Goal: Task Accomplishment & Management: Manage account settings

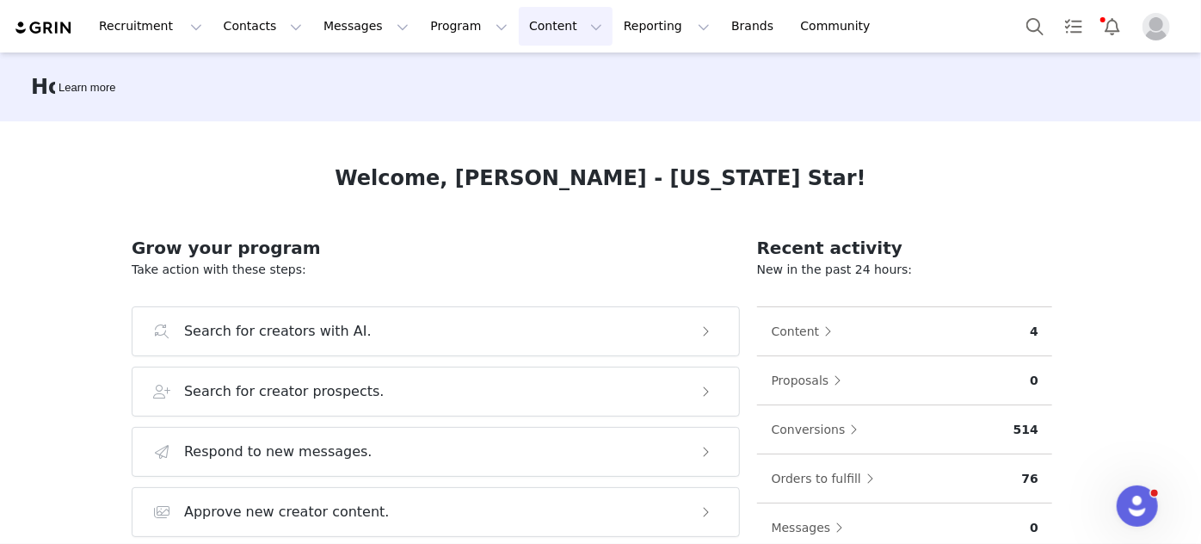
click at [519, 26] on button "Content Content" at bounding box center [566, 26] width 94 height 39
click at [493, 71] on p "Creator Content" at bounding box center [527, 76] width 96 height 18
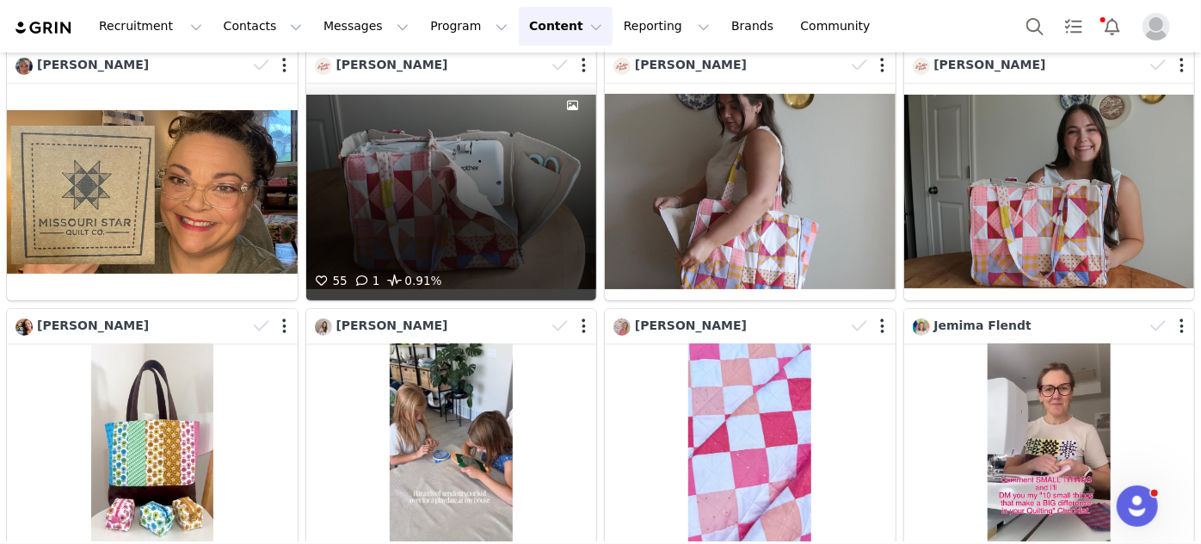
scroll to position [77, 0]
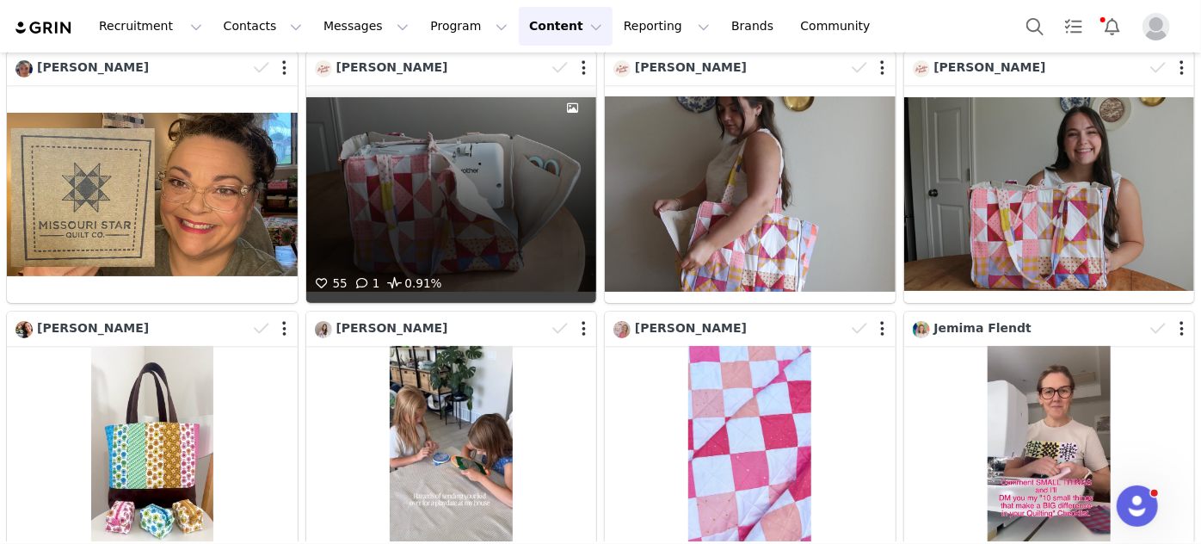
click at [463, 115] on div "55 1 0.91%" at bounding box center [451, 194] width 291 height 218
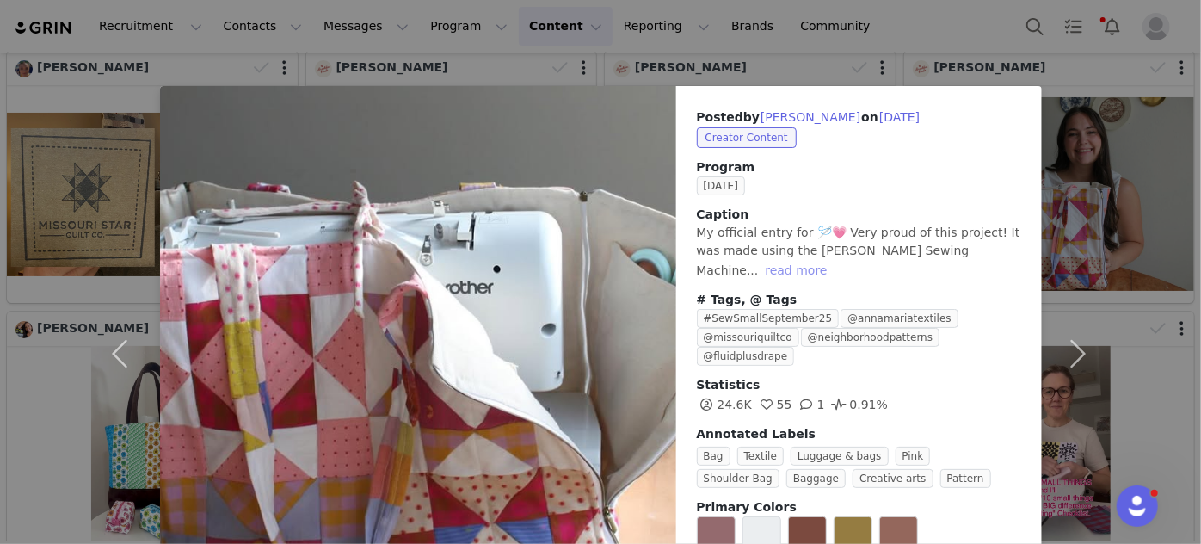
click at [833, 260] on button "read more" at bounding box center [796, 270] width 76 height 21
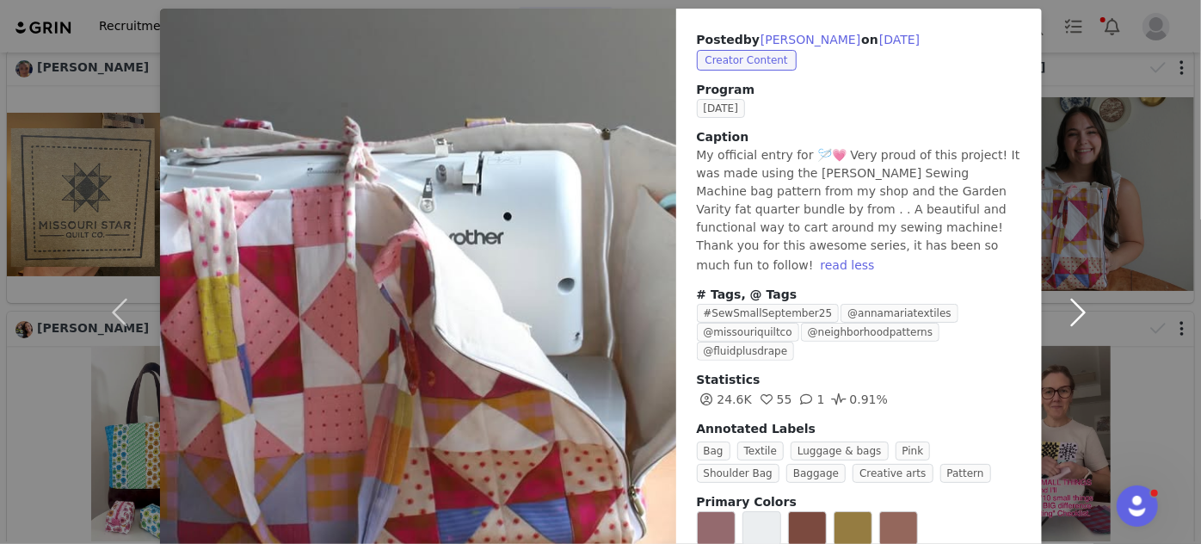
click at [1062, 290] on button "button" at bounding box center [1077, 312] width 72 height 606
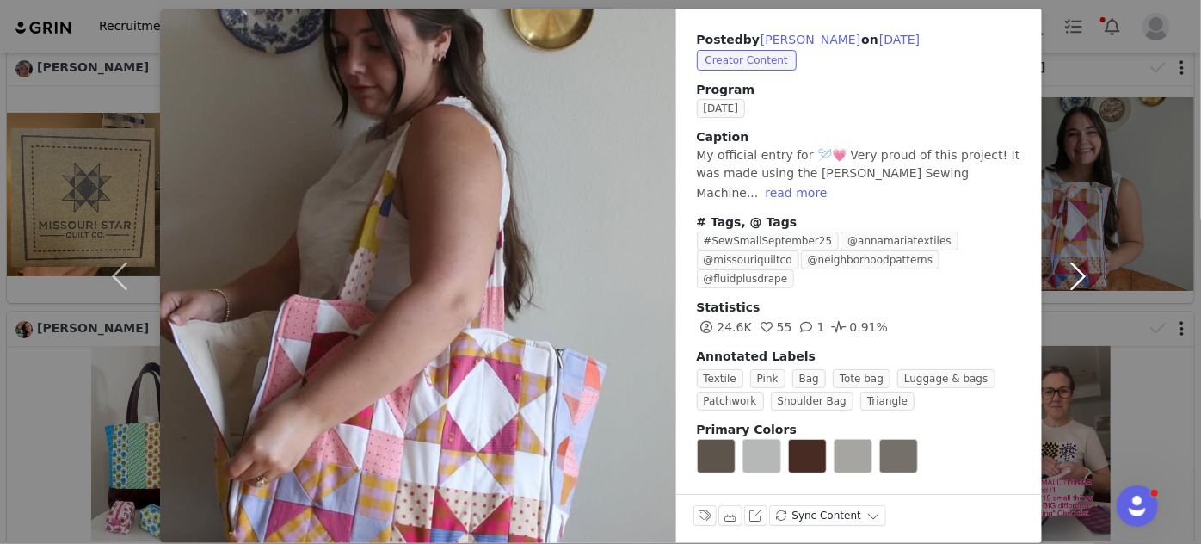
scroll to position [52, 0]
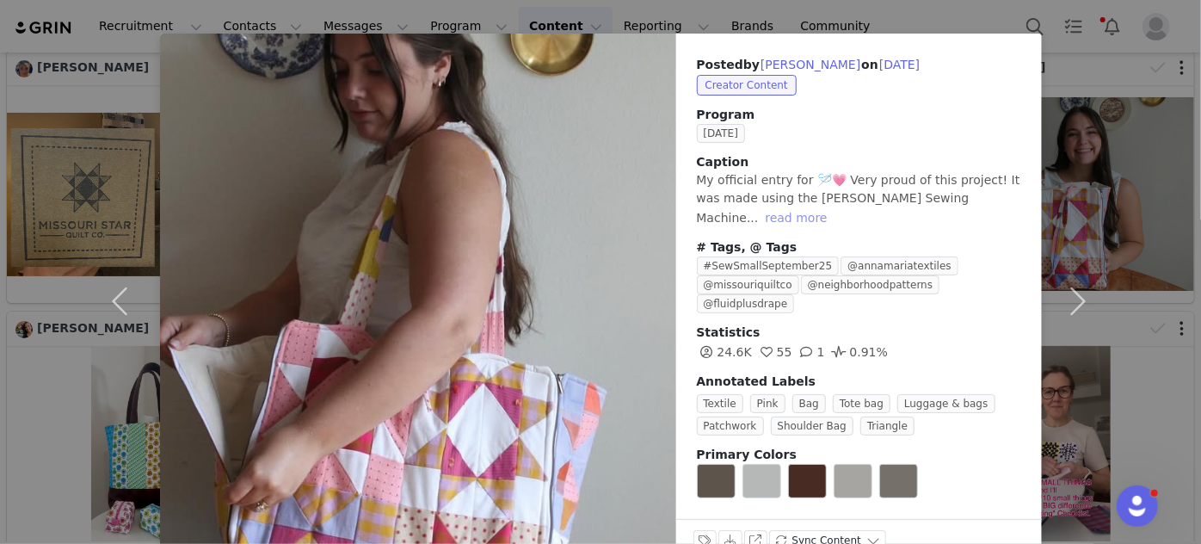
click at [833, 207] on button "read more" at bounding box center [796, 217] width 76 height 21
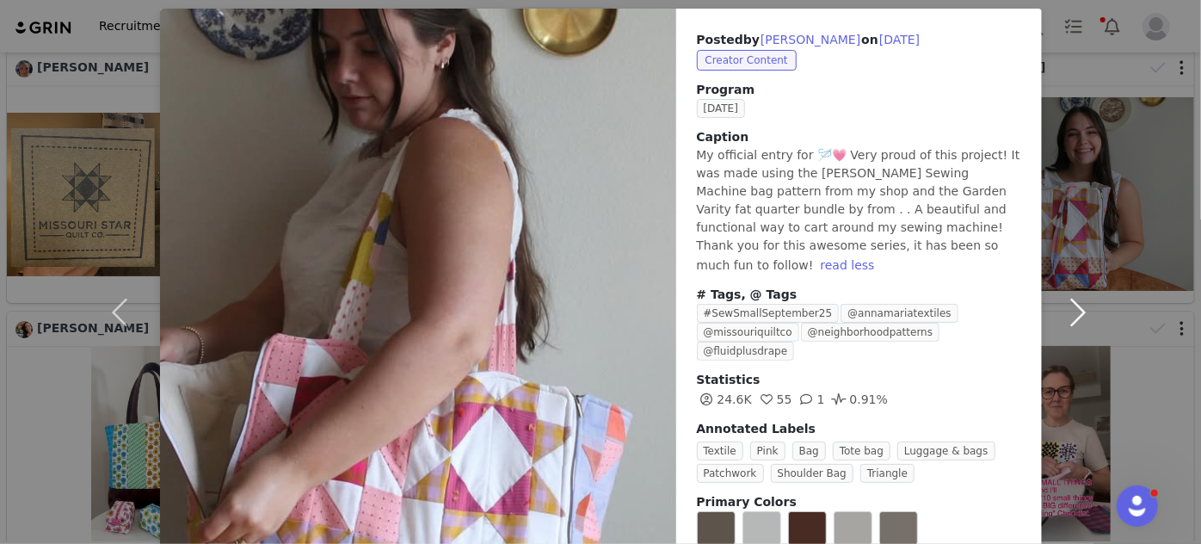
click at [1066, 294] on button "button" at bounding box center [1077, 312] width 72 height 606
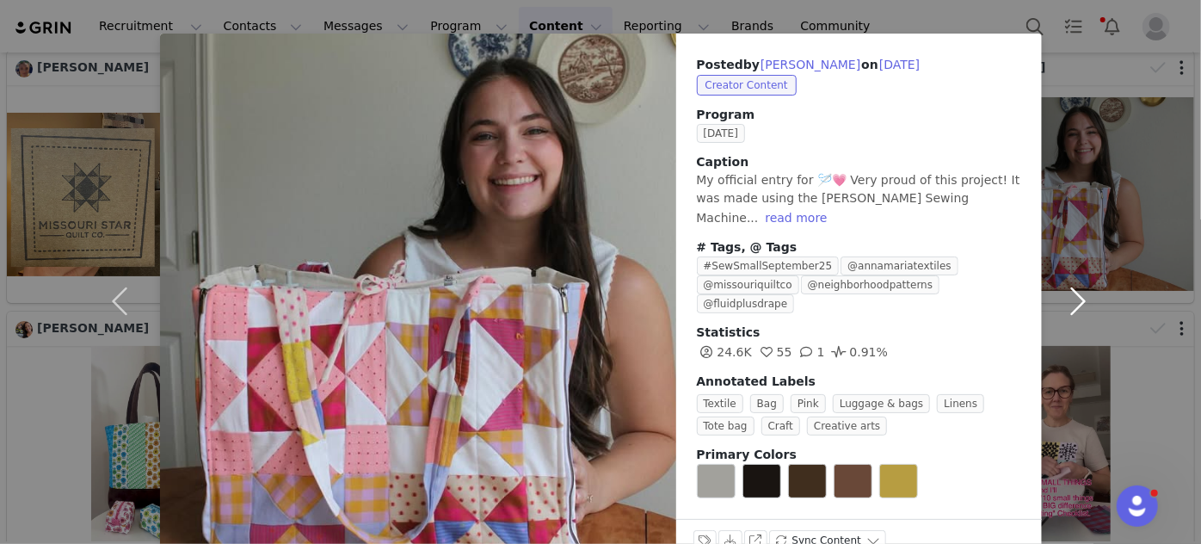
click at [1073, 286] on button "button" at bounding box center [1077, 301] width 72 height 534
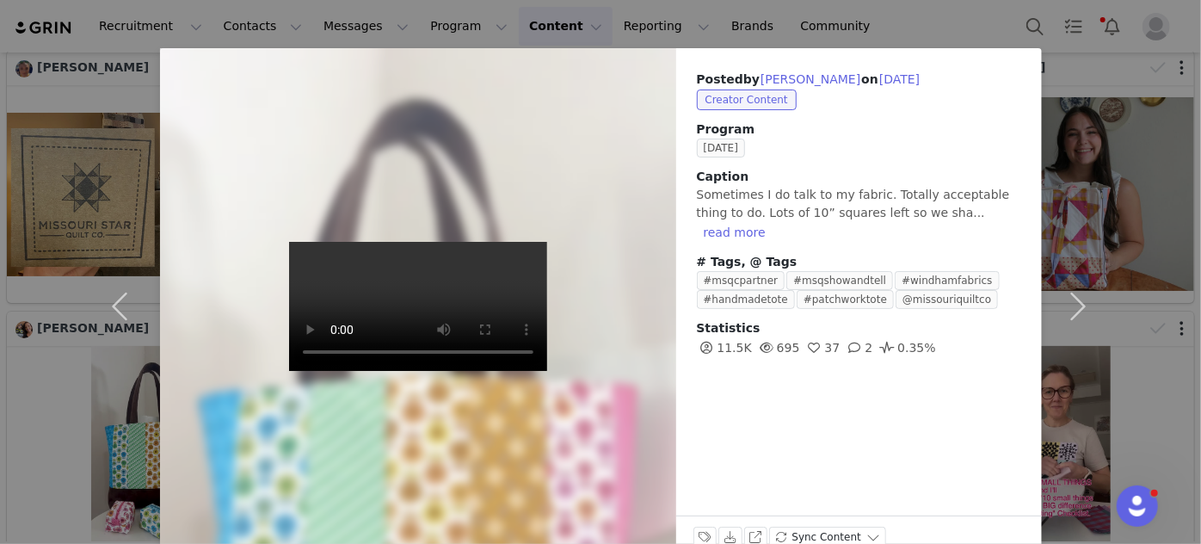
scroll to position [0, 0]
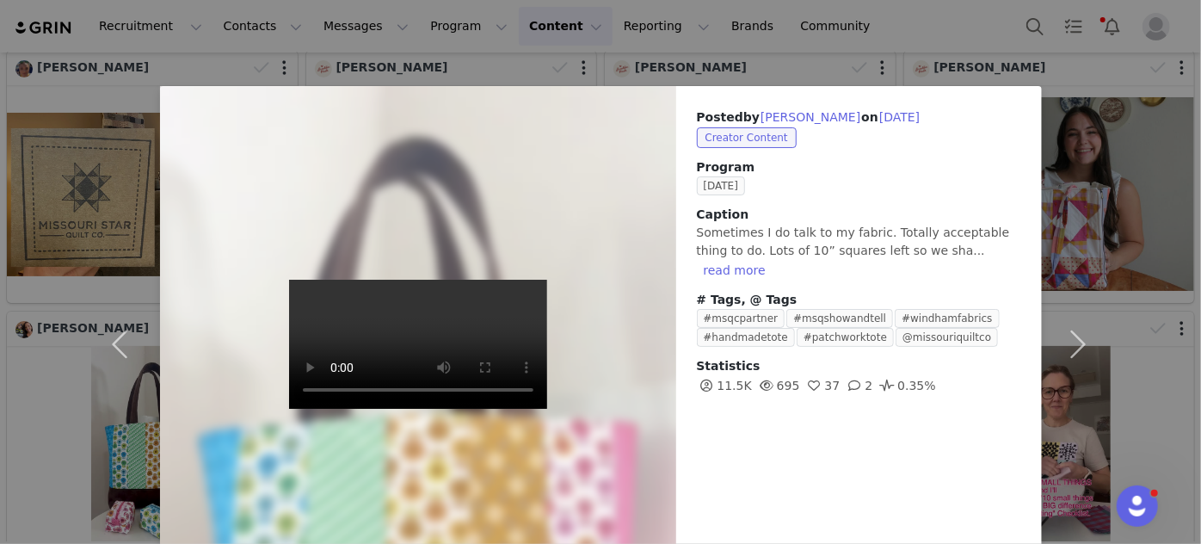
click at [863, 34] on div "Posted by [PERSON_NAME] on [DATE] Creator Content Program [DATE] Caption Someti…" at bounding box center [600, 272] width 1201 height 544
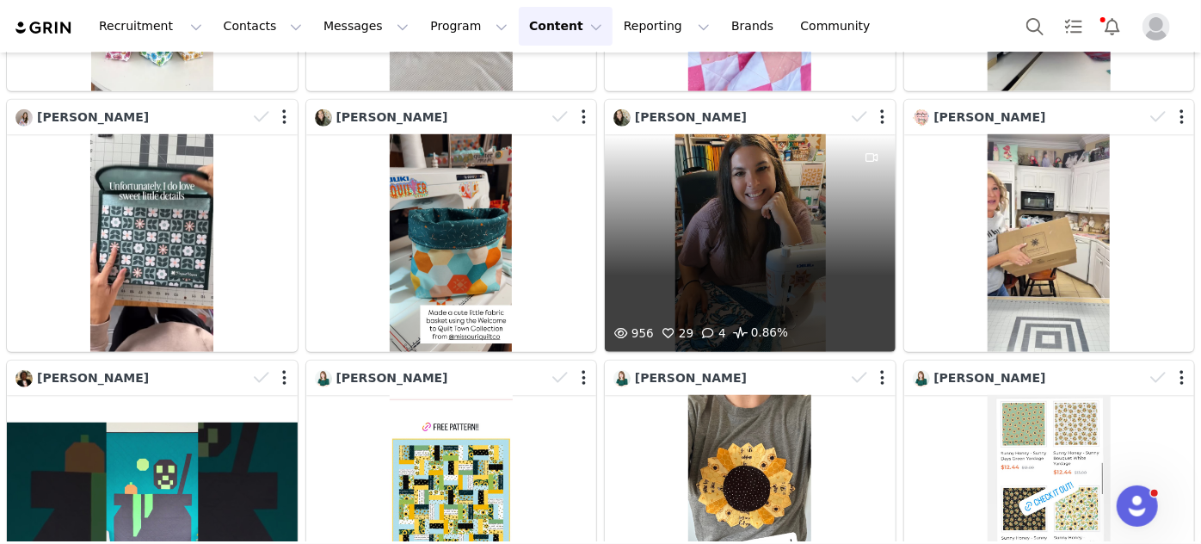
scroll to position [547, 0]
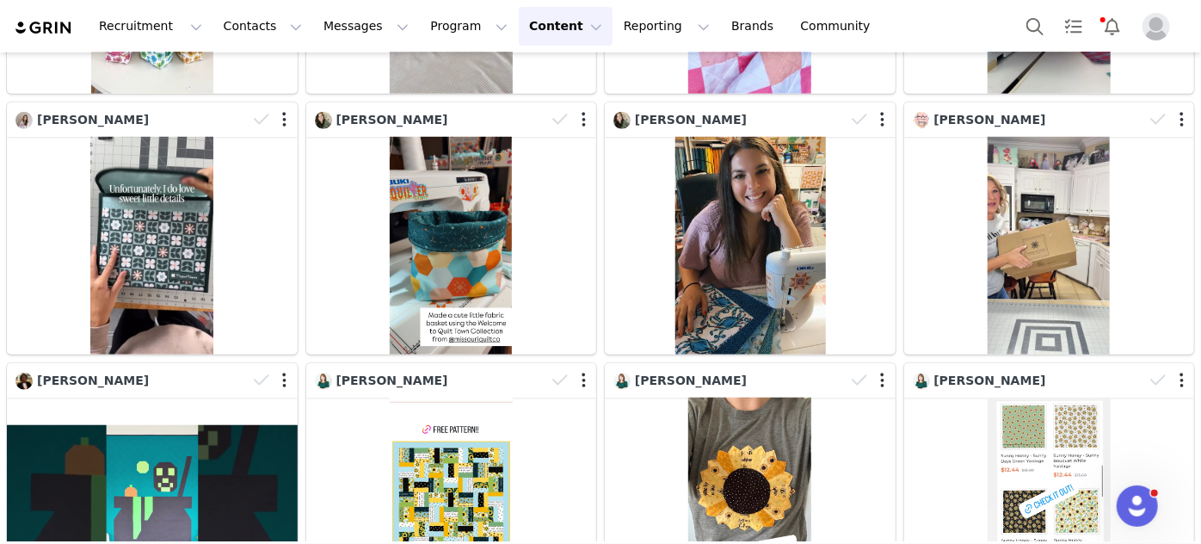
click at [519, 34] on button "Content Content" at bounding box center [566, 26] width 94 height 39
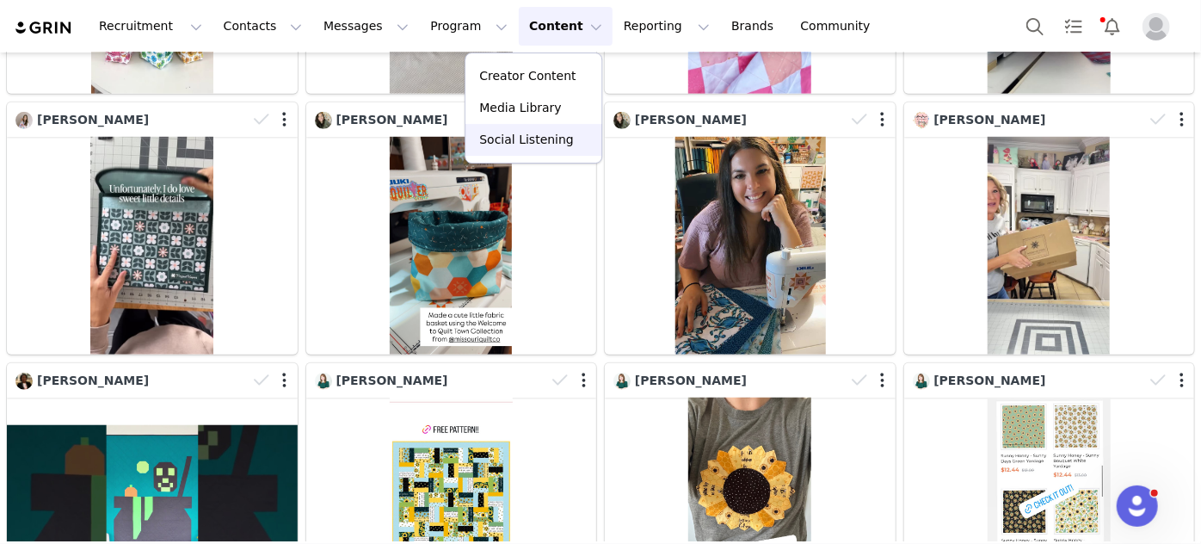
click at [482, 137] on p "Social Listening" at bounding box center [526, 140] width 95 height 18
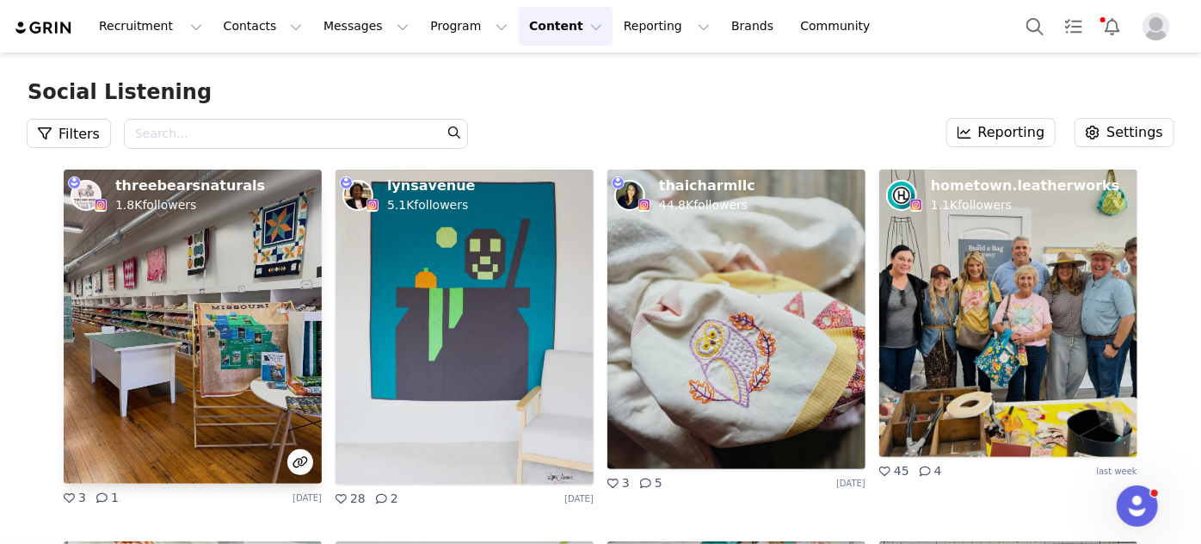
click at [173, 187] on p "threebearsnaturals" at bounding box center [190, 185] width 150 height 19
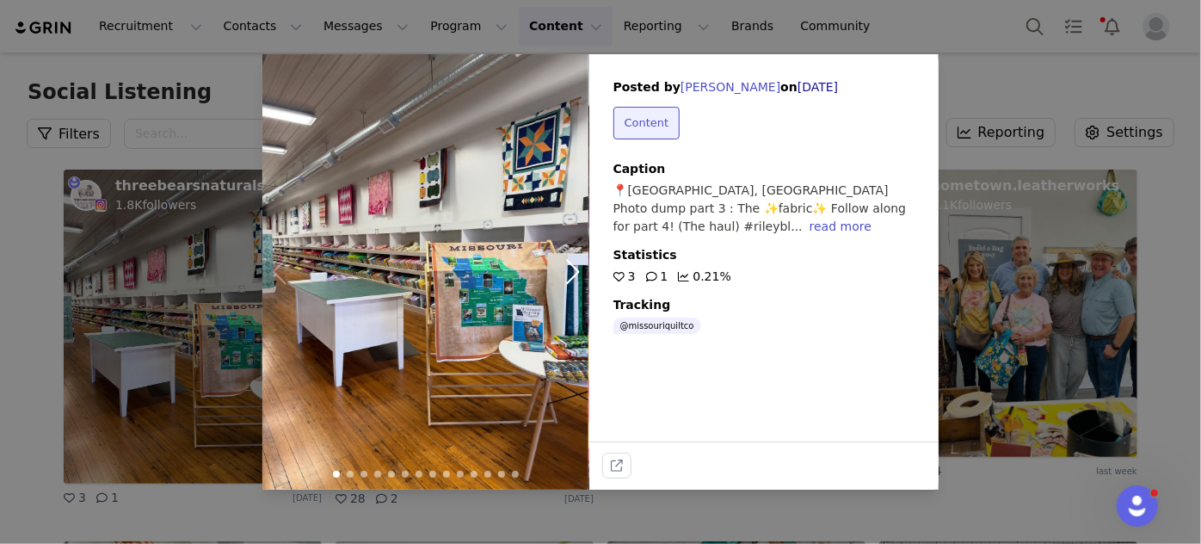
click at [982, 75] on div "Posted by [PERSON_NAME] on [DATE] Content Caption 📍[GEOGRAPHIC_DATA], [GEOGRAPH…" at bounding box center [600, 272] width 1201 height 544
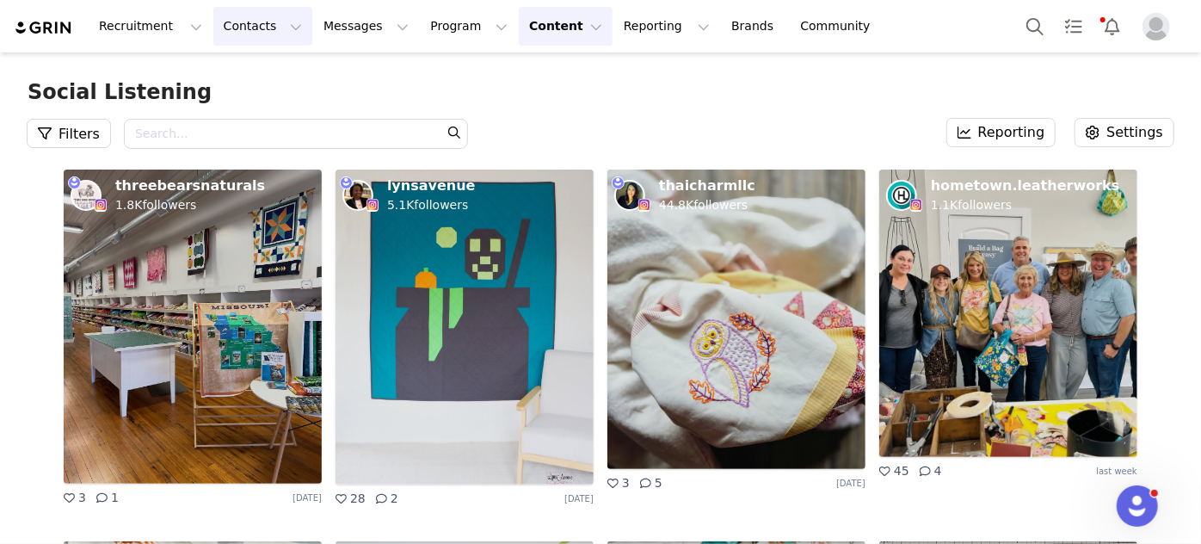
click at [237, 27] on button "Contacts Contacts" at bounding box center [262, 26] width 99 height 39
drag, startPoint x: 229, startPoint y: 77, endPoint x: 222, endPoint y: 89, distance: 13.1
click at [229, 77] on p "Creators" at bounding box center [237, 76] width 52 height 18
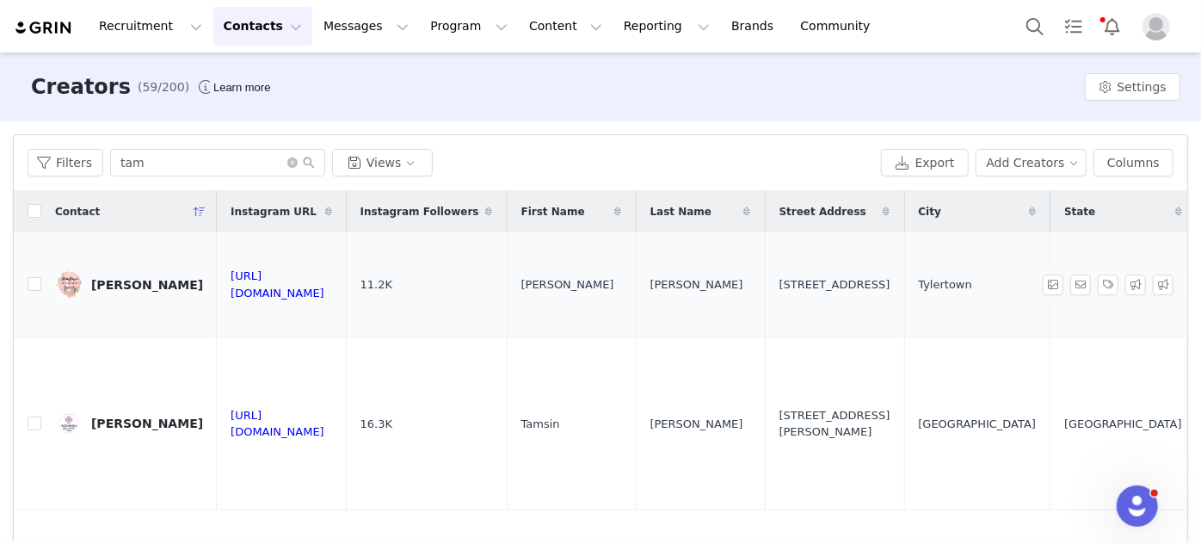
click at [120, 286] on div "[PERSON_NAME]" at bounding box center [147, 285] width 112 height 14
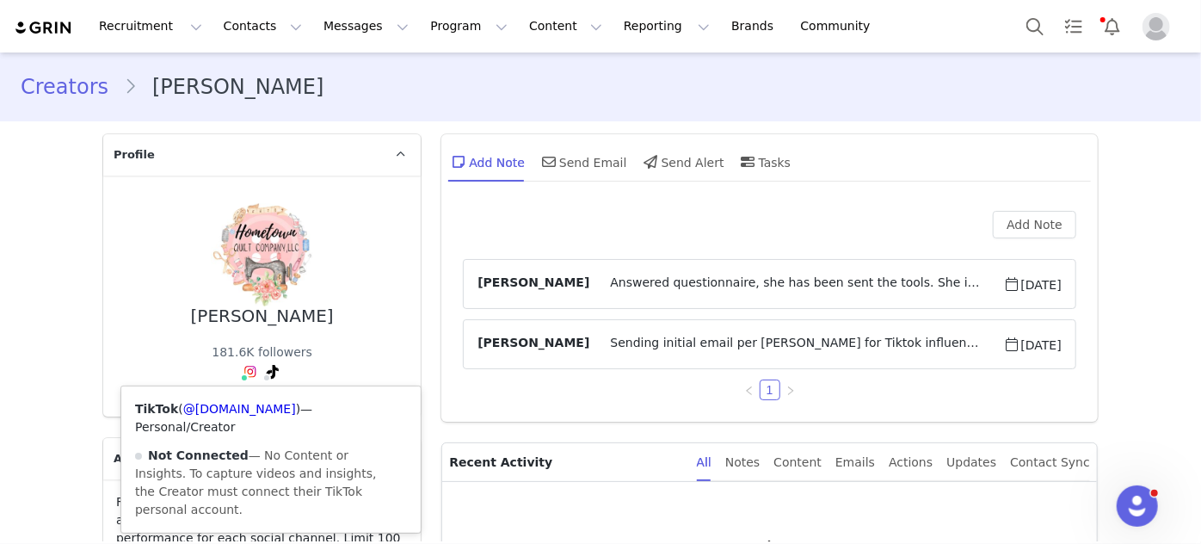
click at [263, 376] on span at bounding box center [266, 377] width 9 height 9
click at [261, 409] on link "@[DOMAIN_NAME]" at bounding box center [238, 409] width 113 height 14
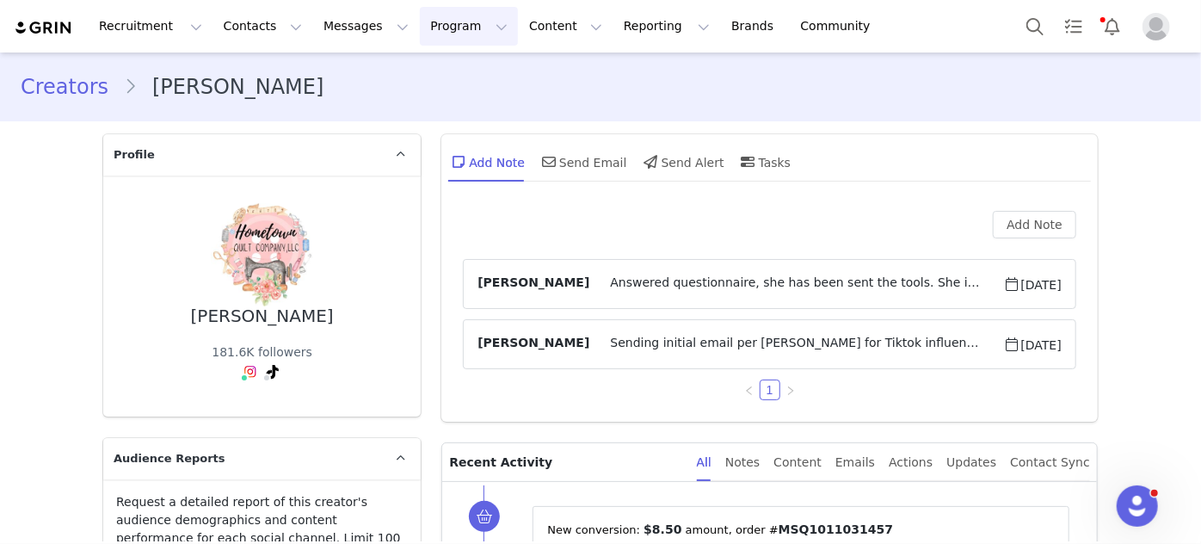
click at [420, 27] on button "Program Program" at bounding box center [469, 26] width 98 height 39
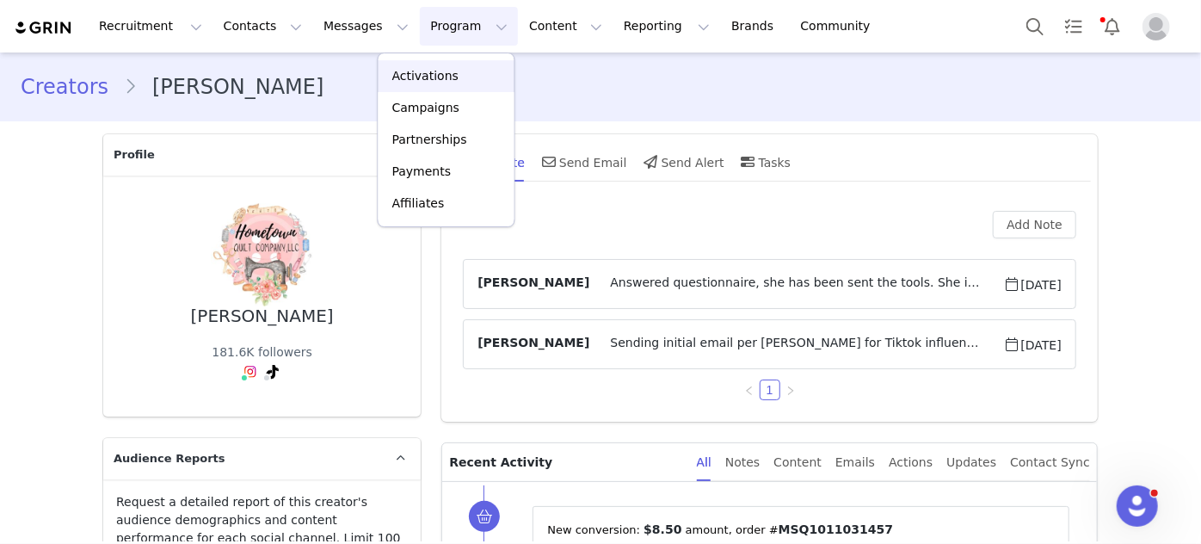
click at [415, 75] on p "Activations" at bounding box center [425, 76] width 66 height 18
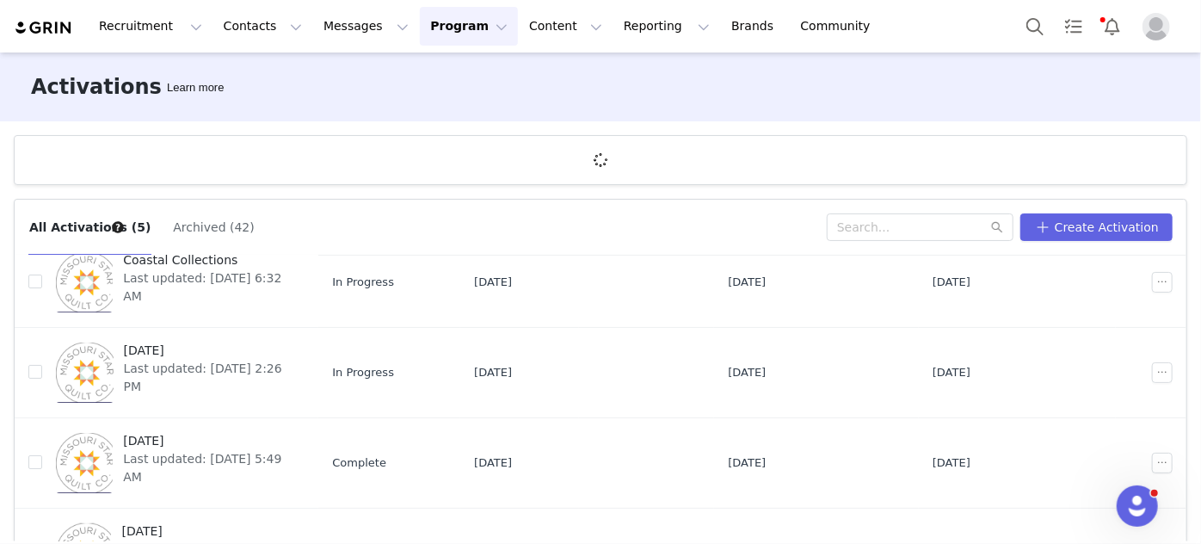
scroll to position [156, 0]
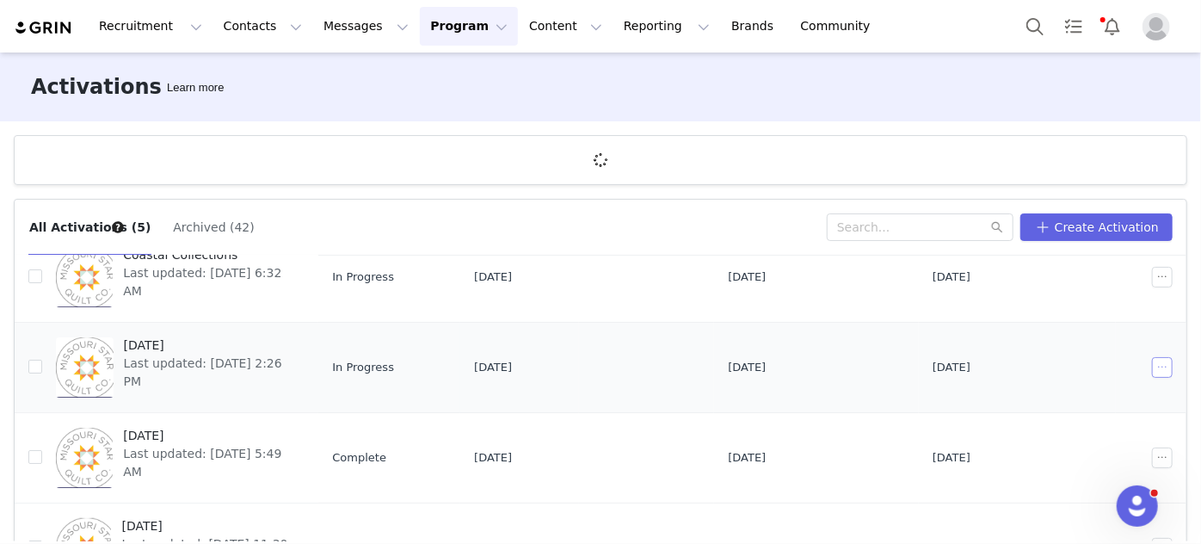
click at [1152, 366] on button "button" at bounding box center [1162, 367] width 21 height 21
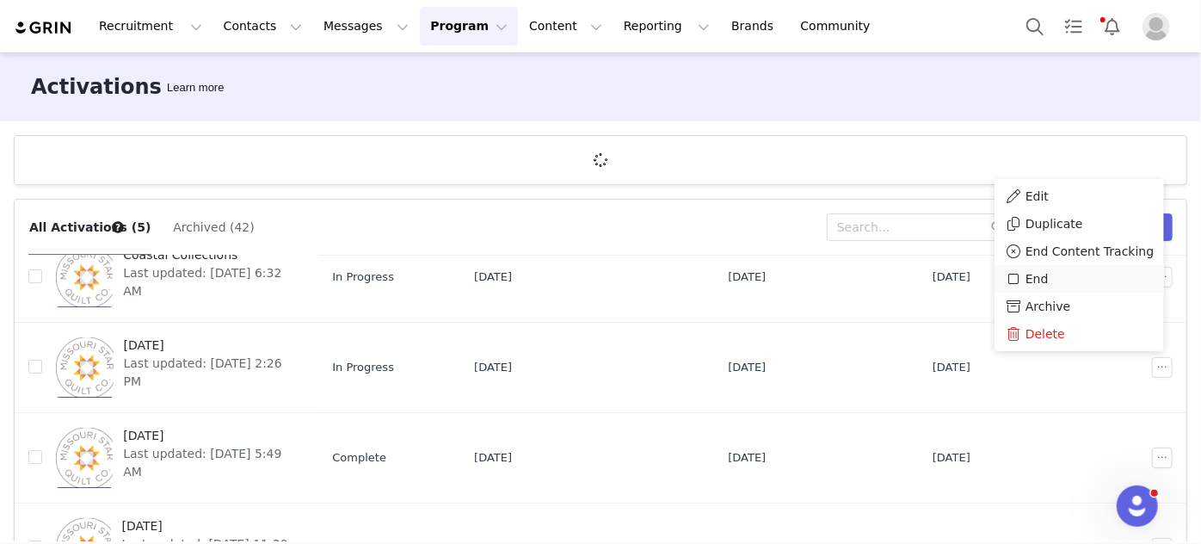
click at [1041, 280] on span "End" at bounding box center [1036, 278] width 23 height 19
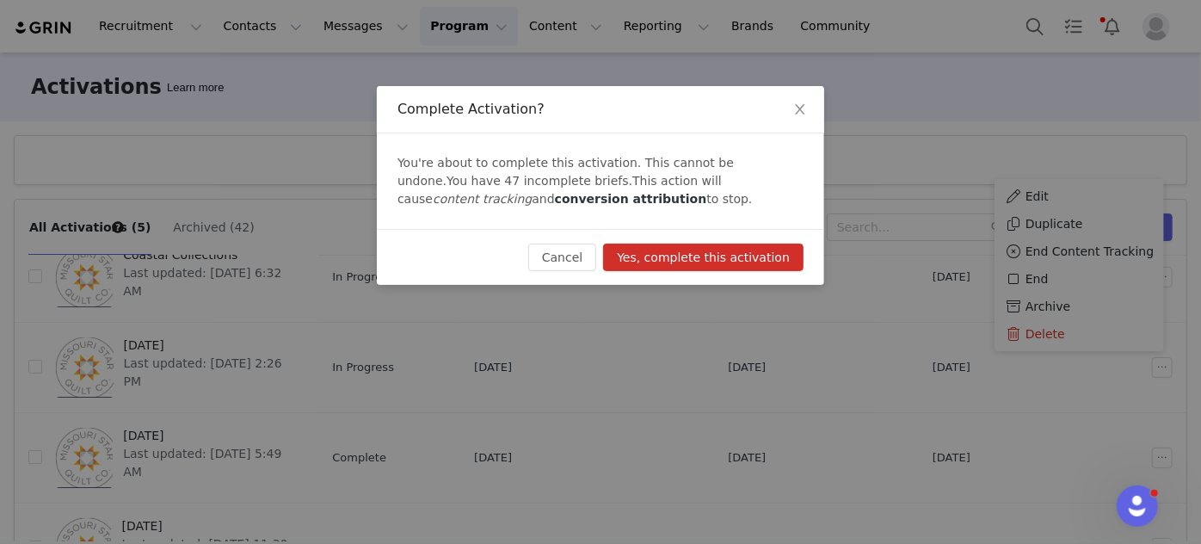
click at [715, 257] on button "Yes, complete this activation" at bounding box center [703, 257] width 200 height 28
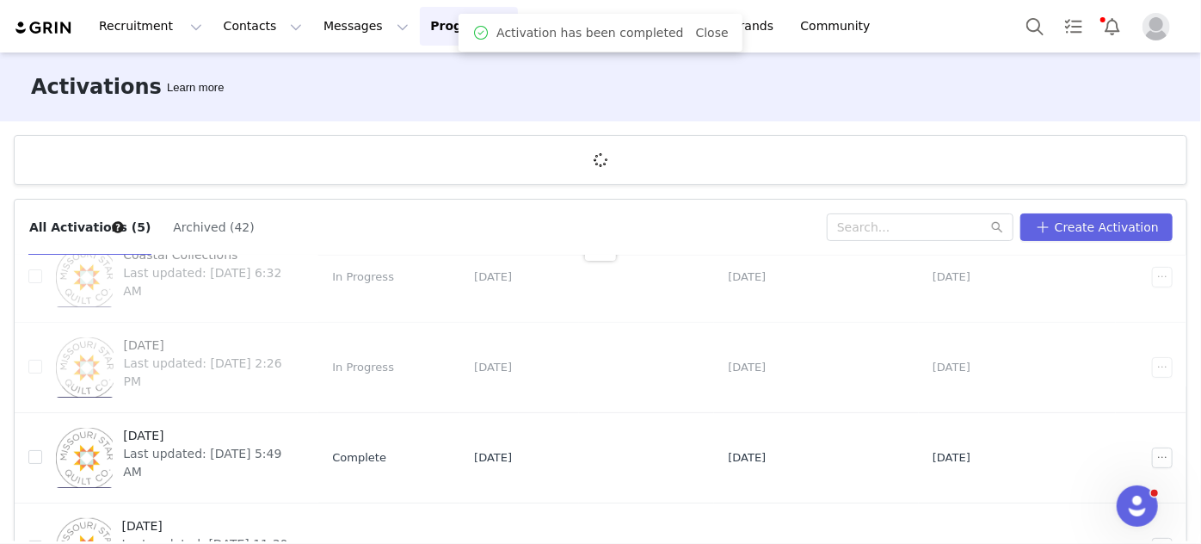
scroll to position [0, 0]
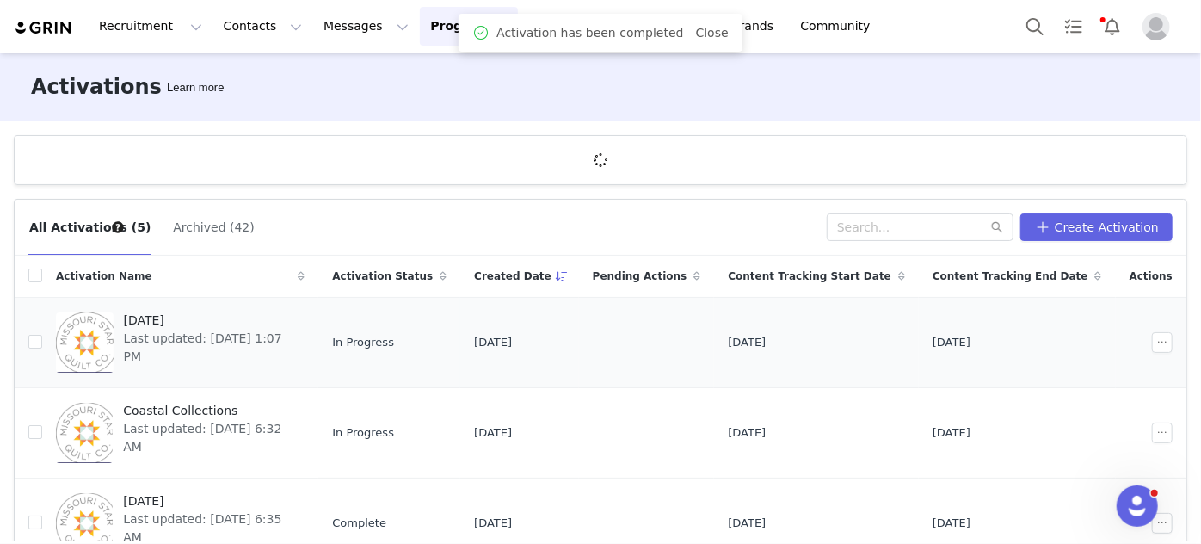
click at [186, 314] on span "[DATE]" at bounding box center [209, 320] width 171 height 18
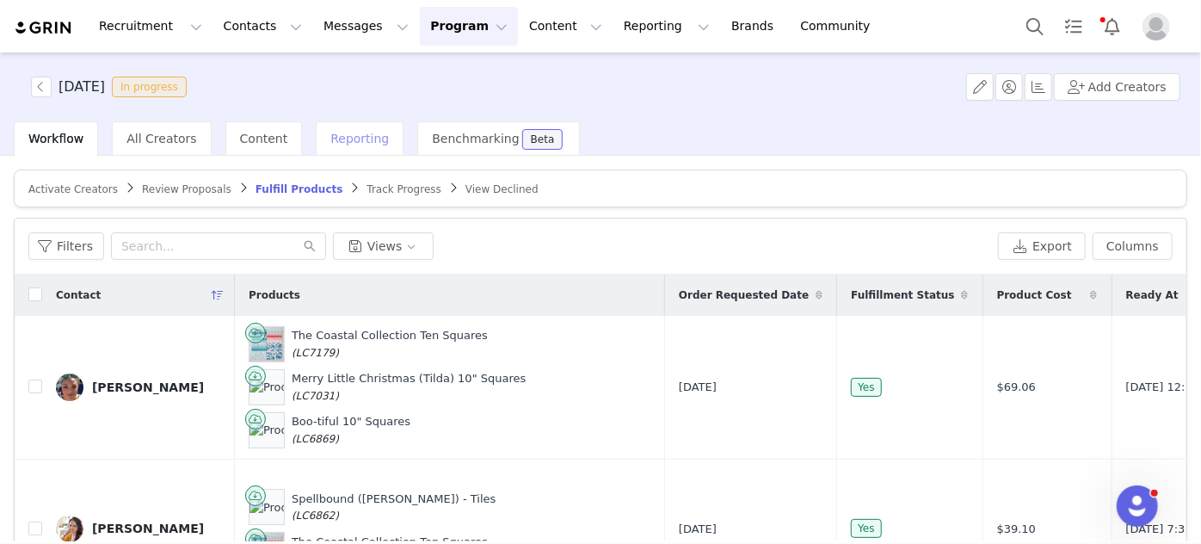
click at [348, 137] on span "Reporting" at bounding box center [359, 139] width 58 height 14
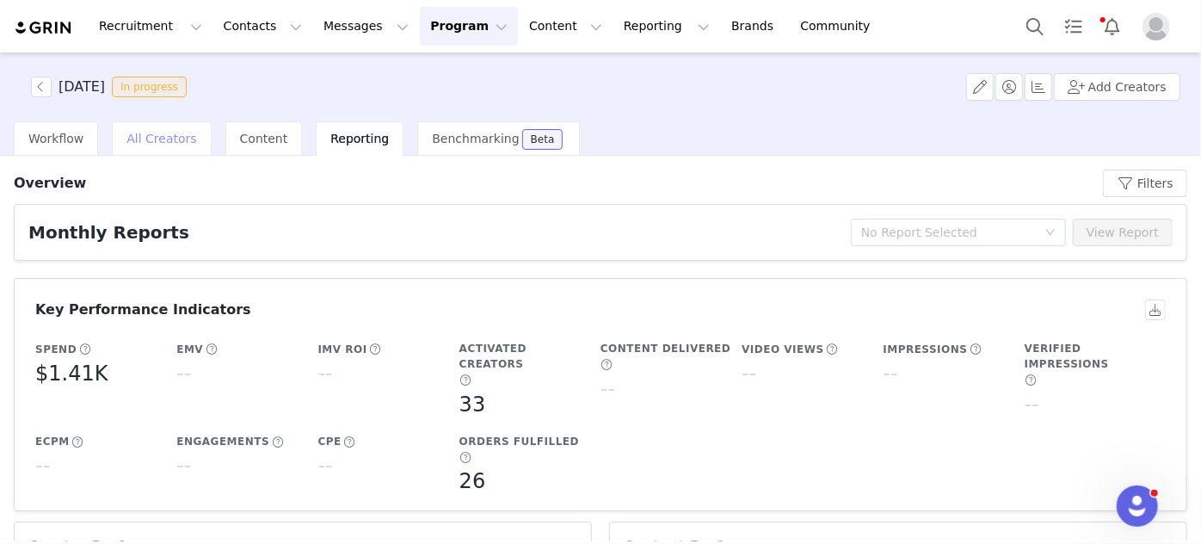
click at [144, 143] on span "All Creators" at bounding box center [161, 139] width 70 height 14
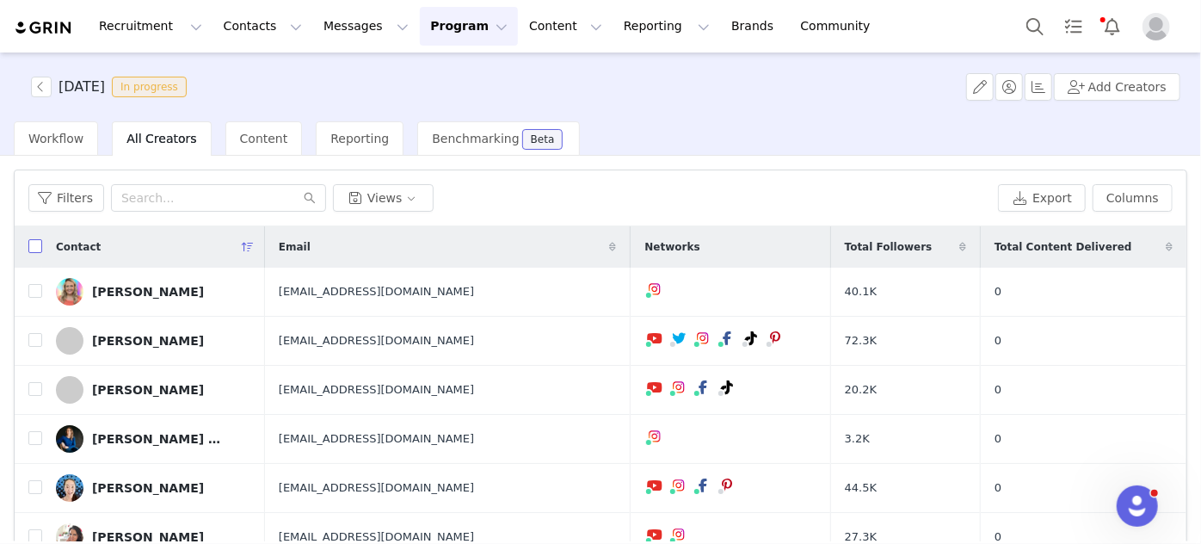
click at [34, 243] on input "checkbox" at bounding box center [35, 246] width 14 height 14
checkbox input "true"
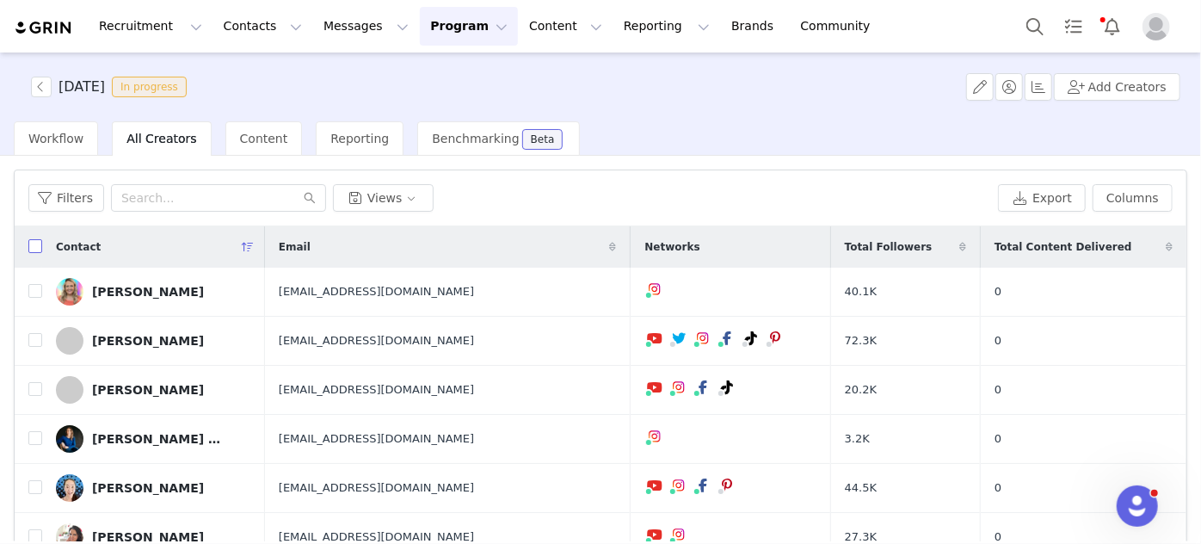
checkbox input "true"
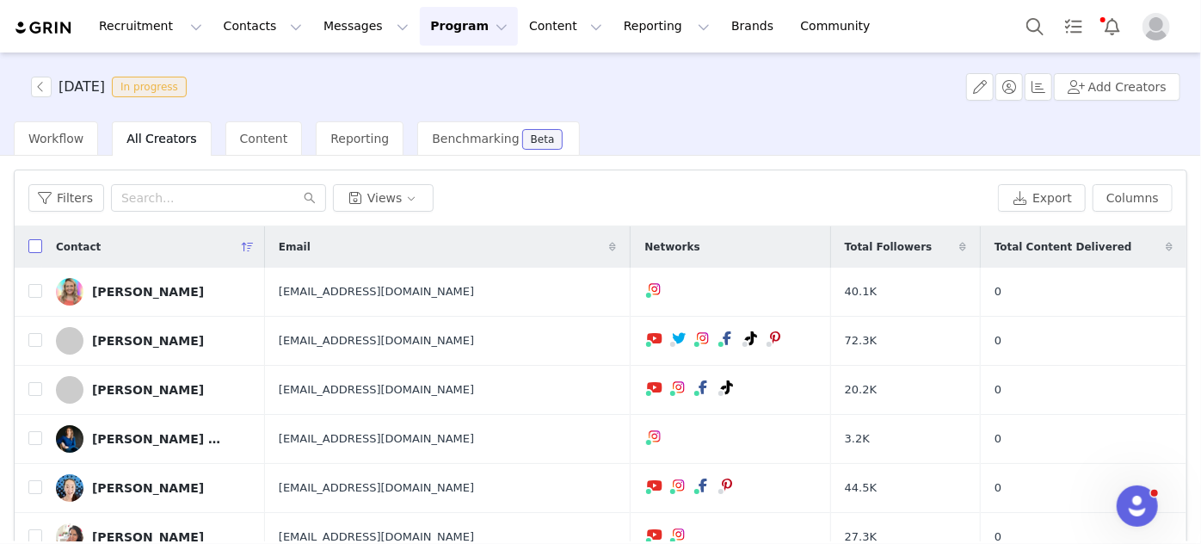
checkbox input "true"
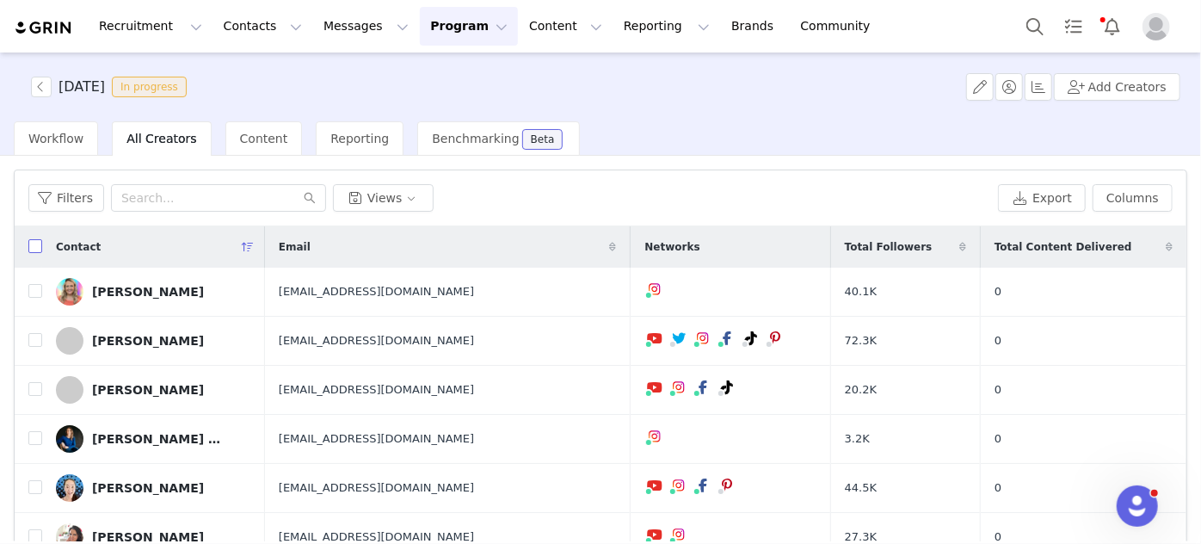
checkbox input "true"
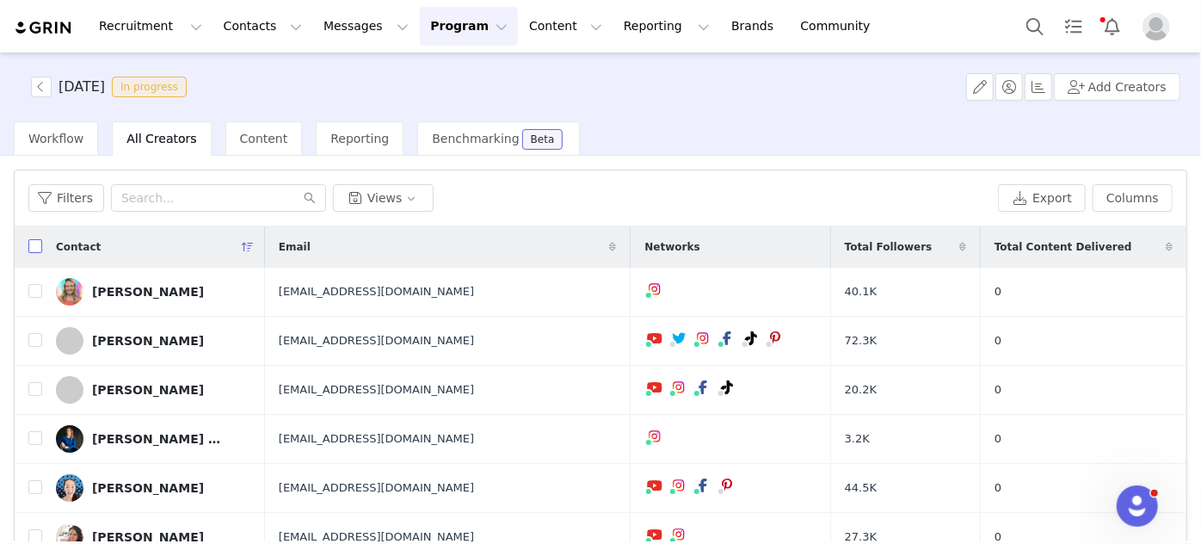
checkbox input "true"
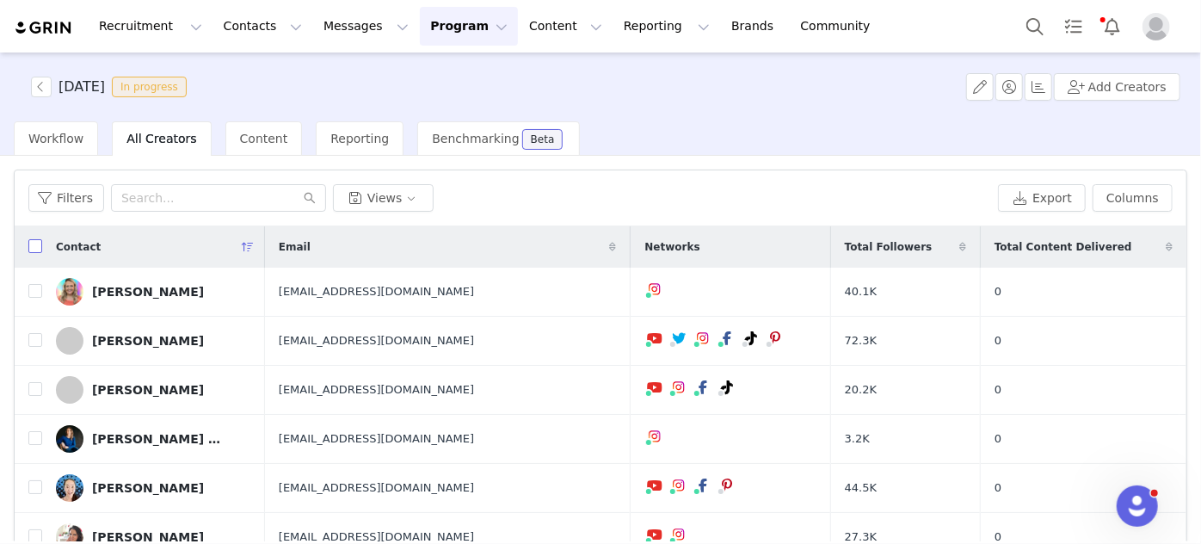
checkbox input "true"
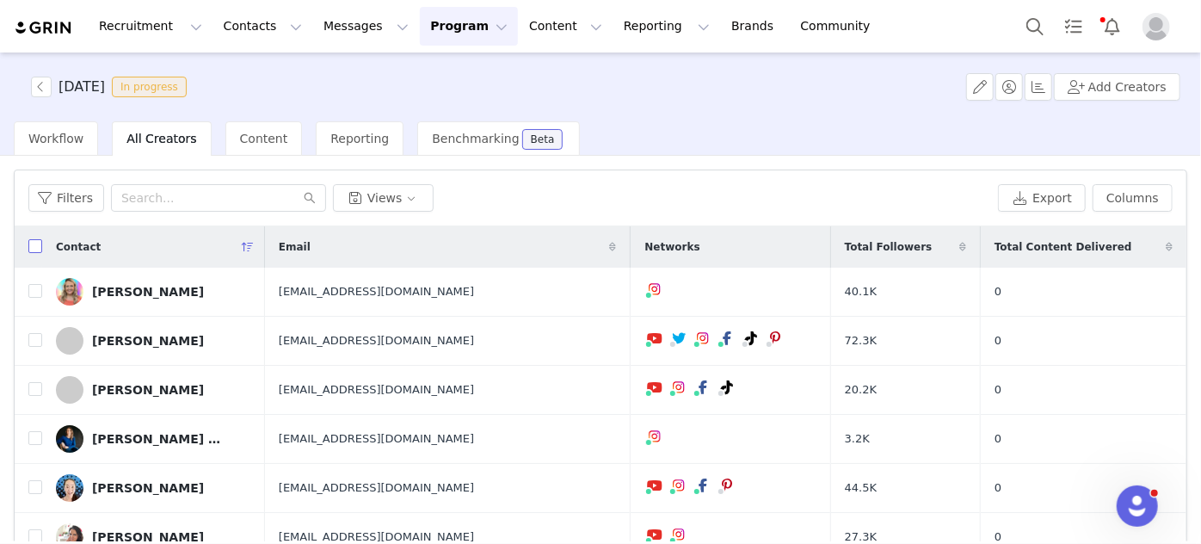
checkbox input "true"
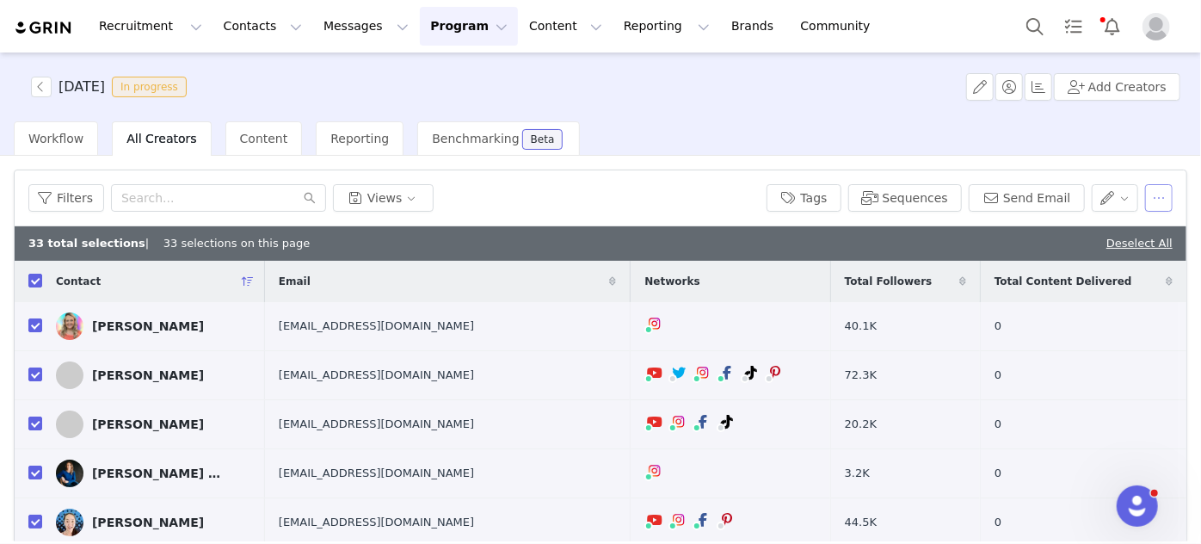
click at [1149, 202] on button "button" at bounding box center [1159, 198] width 28 height 28
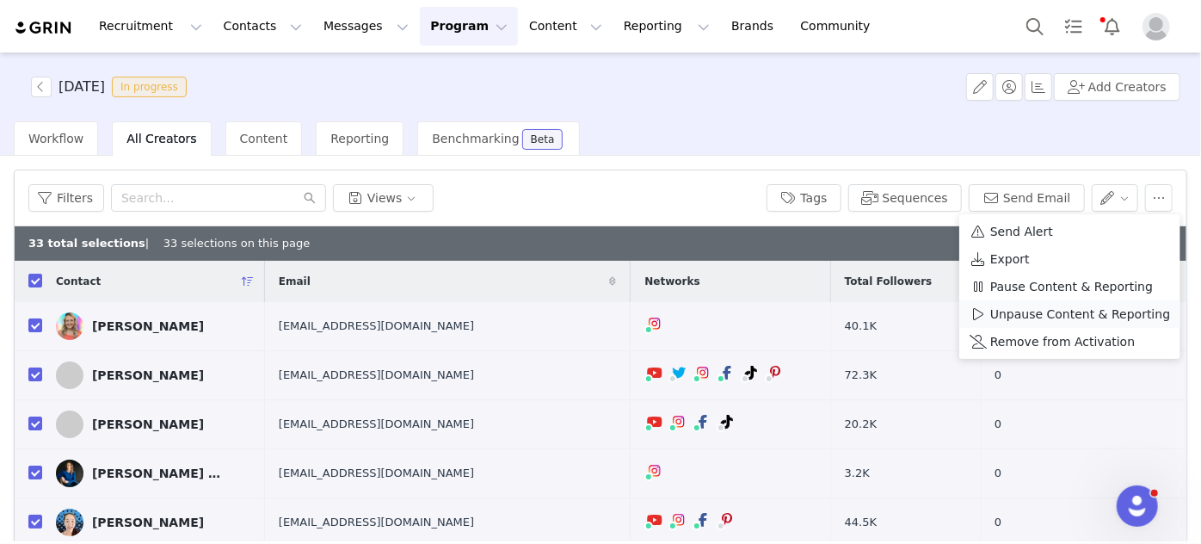
click at [1066, 319] on span "Unpause Content & Reporting" at bounding box center [1080, 313] width 180 height 19
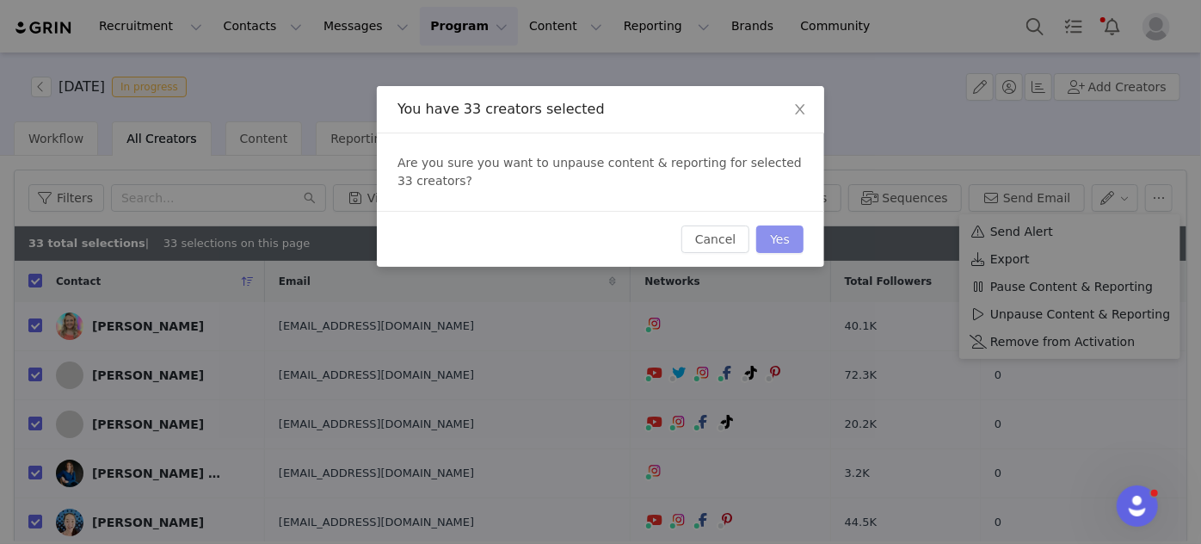
click at [772, 237] on button "Yes" at bounding box center [779, 239] width 47 height 28
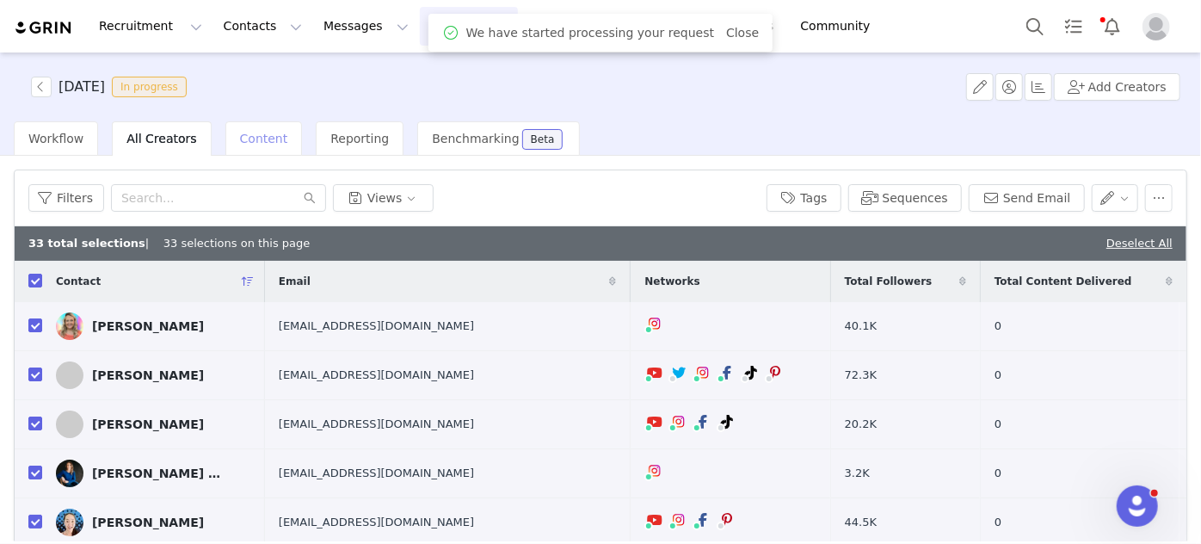
click at [240, 145] on span "Content" at bounding box center [264, 139] width 48 height 14
